Goal: Information Seeking & Learning: Learn about a topic

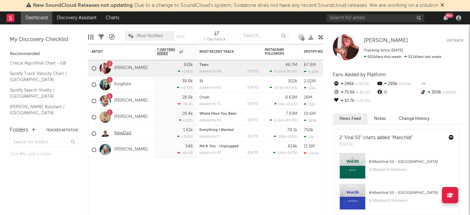
click at [126, 135] on link "NewDad" at bounding box center [122, 134] width 17 height 6
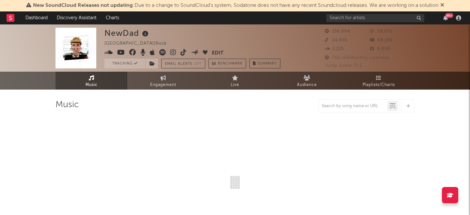
select select "6m"
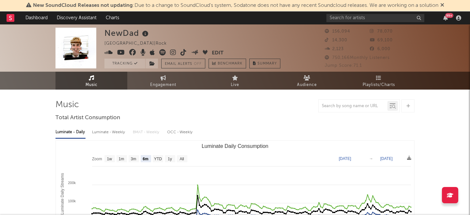
click at [182, 107] on div at bounding box center [234, 106] width 359 height 13
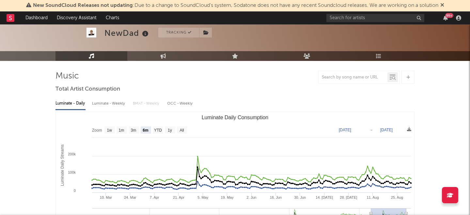
scroll to position [39, 0]
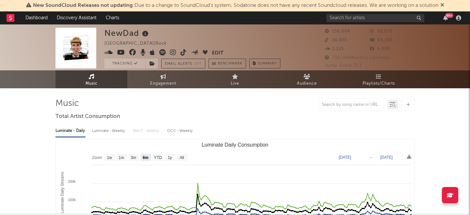
scroll to position [0, 0]
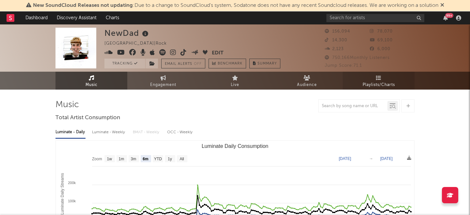
click at [377, 77] on icon at bounding box center [379, 77] width 6 height 5
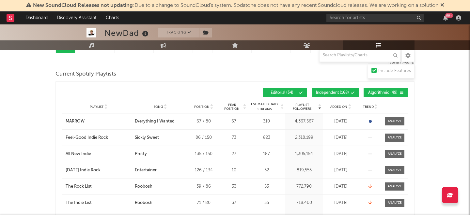
scroll to position [78, 0]
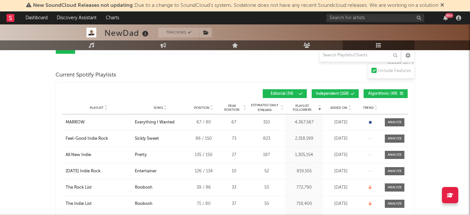
click at [339, 105] on div "Added On" at bounding box center [340, 107] width 33 height 5
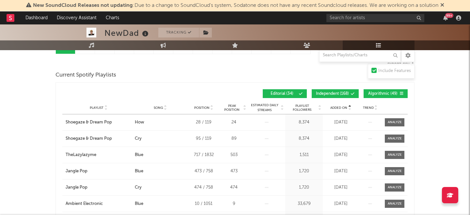
click at [339, 105] on div "Added On" at bounding box center [340, 107] width 33 height 5
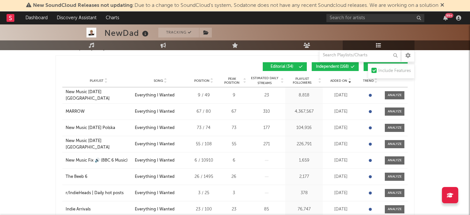
scroll to position [117, 0]
